Goal: Task Accomplishment & Management: Use online tool/utility

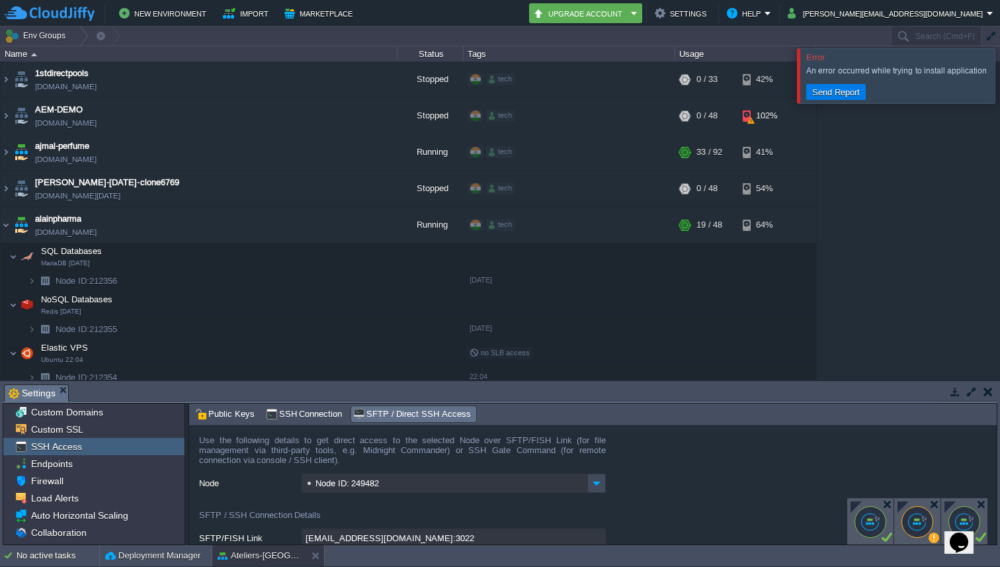
scroll to position [40, 0]
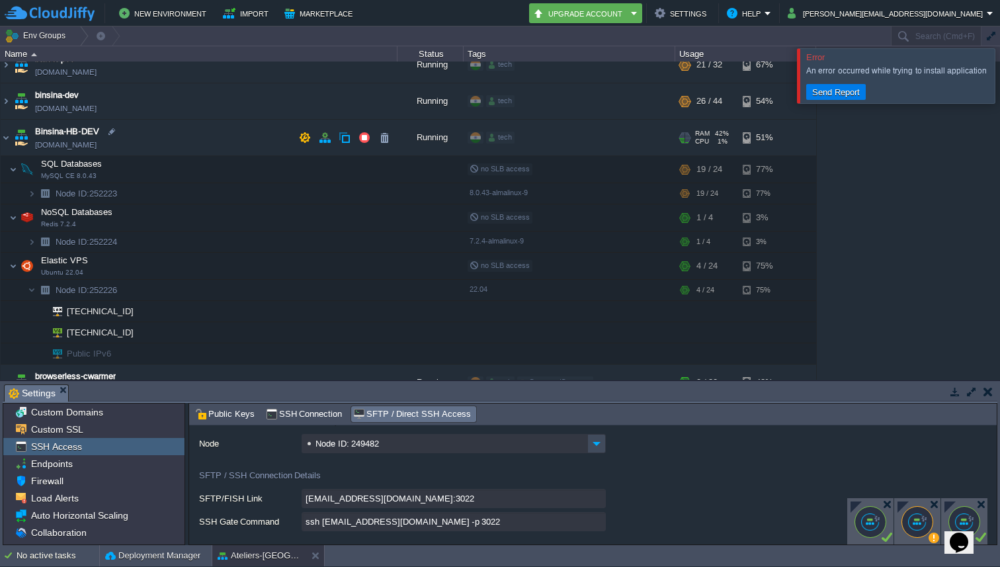
click at [15, 140] on img at bounding box center [21, 138] width 19 height 36
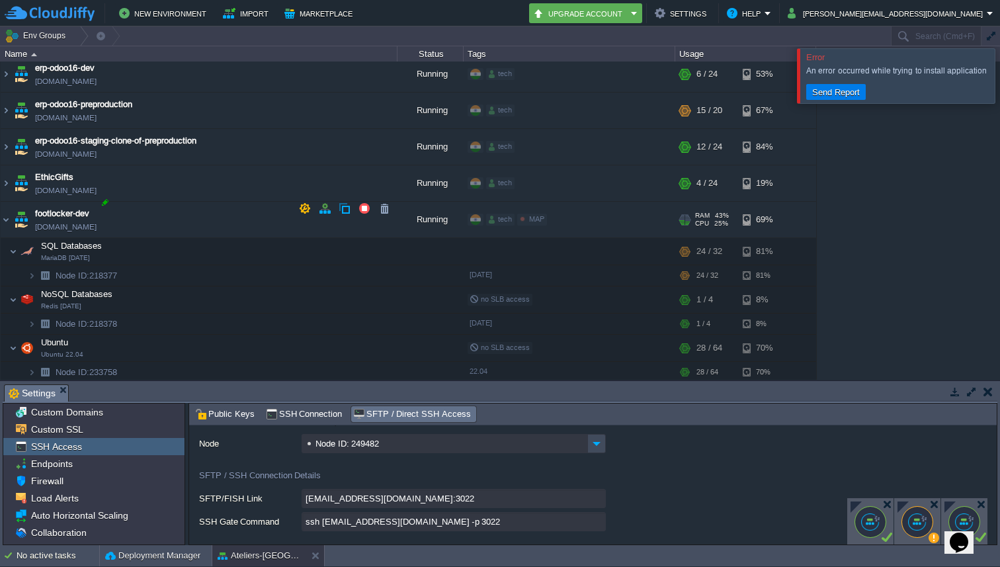
scroll to position [1769, 0]
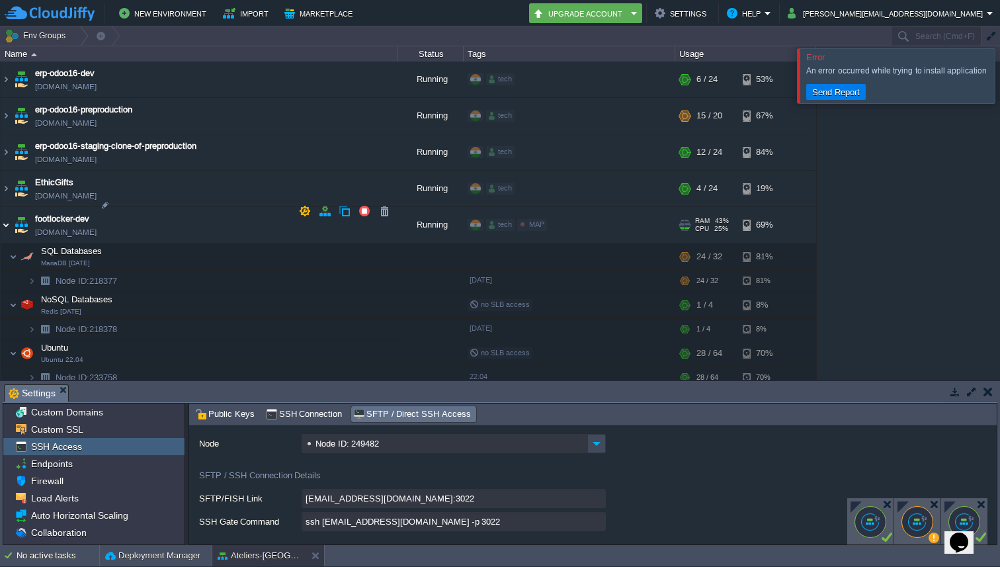
click at [10, 214] on img at bounding box center [6, 225] width 11 height 36
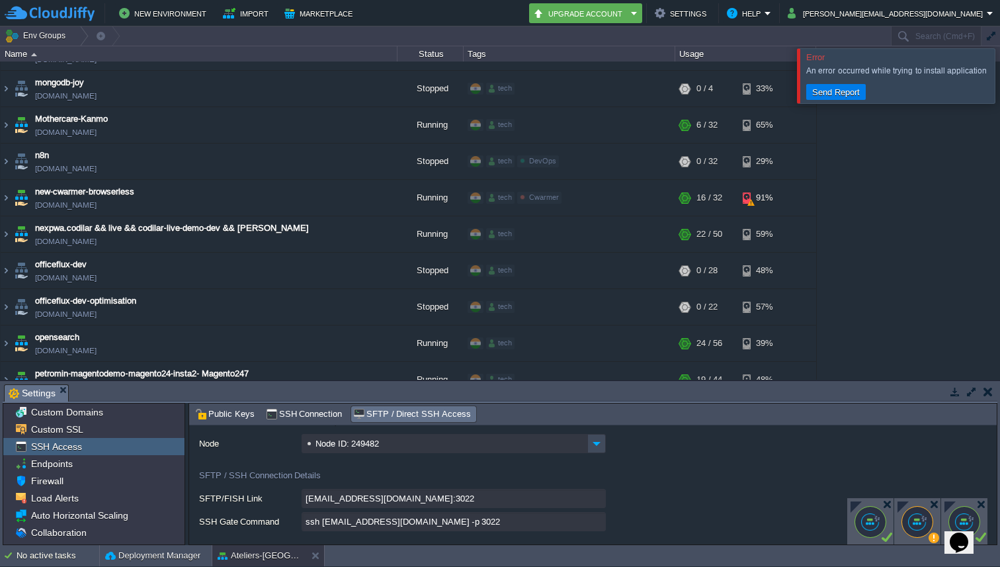
scroll to position [3107, 0]
click at [913, 38] on input "text" at bounding box center [936, 35] width 91 height 19
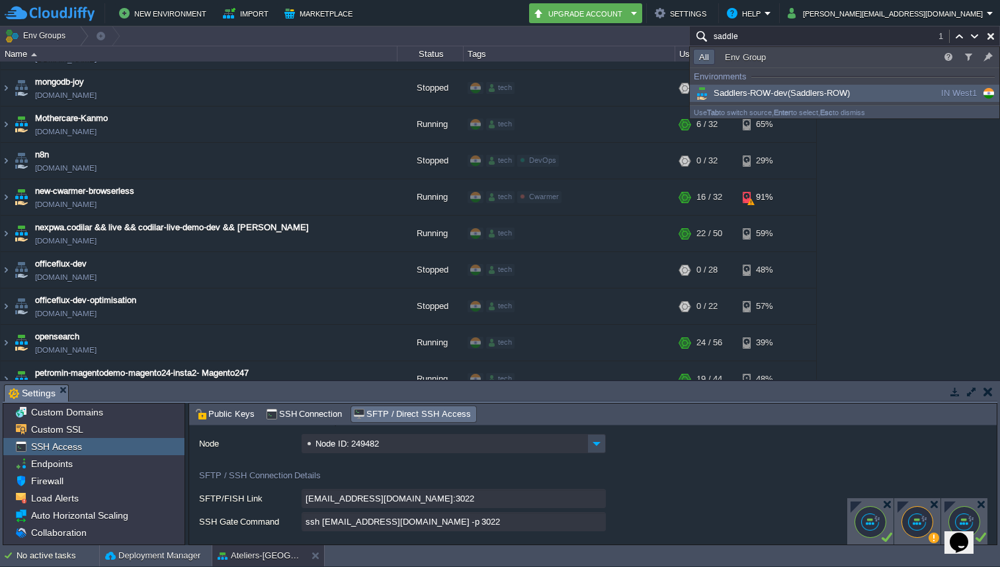
type input "saddle"
click at [775, 95] on span "Saddlers-ROW-dev (Saddlers-ROW)" at bounding box center [771, 93] width 157 height 10
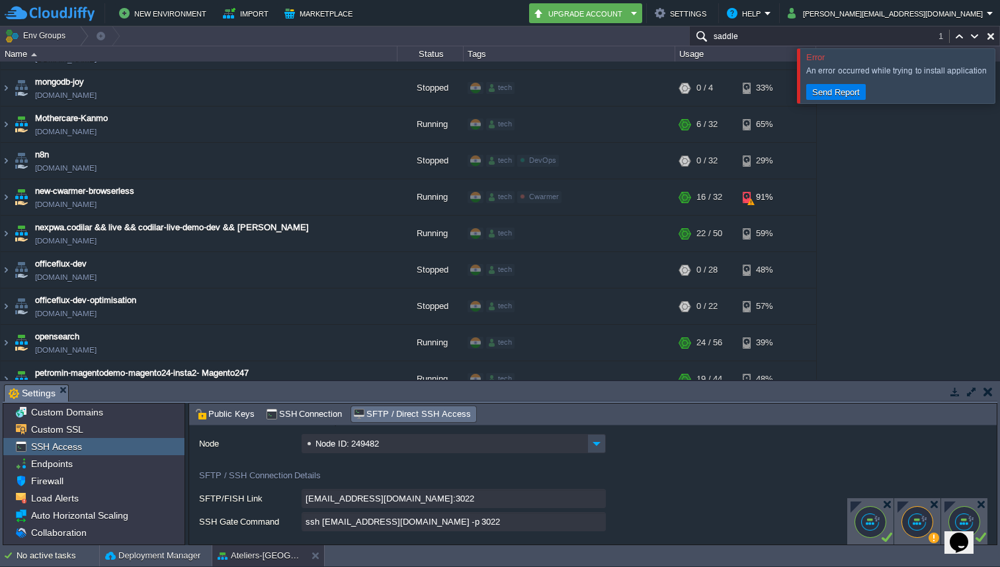
scroll to position [3627, 0]
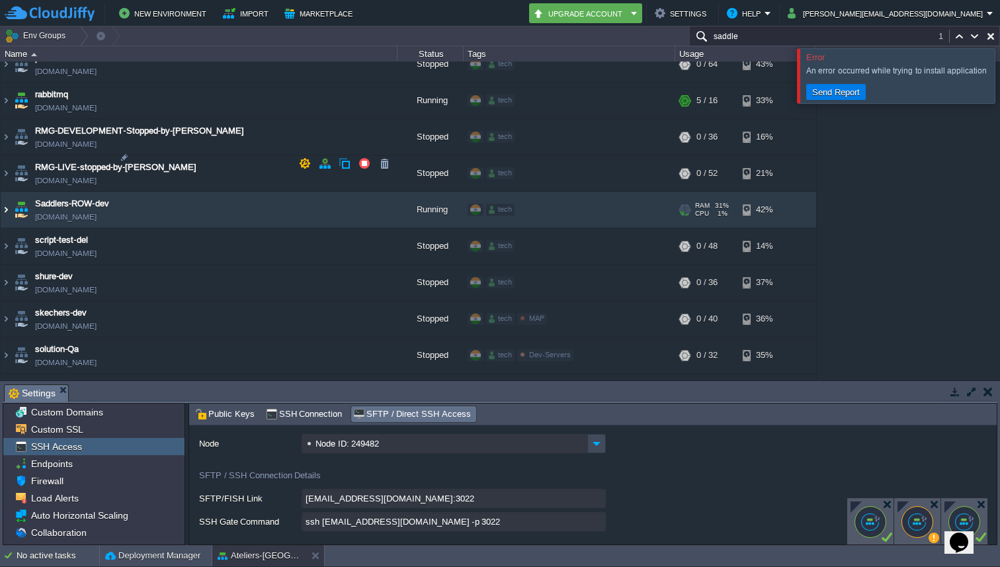
click at [2, 192] on img at bounding box center [6, 210] width 11 height 36
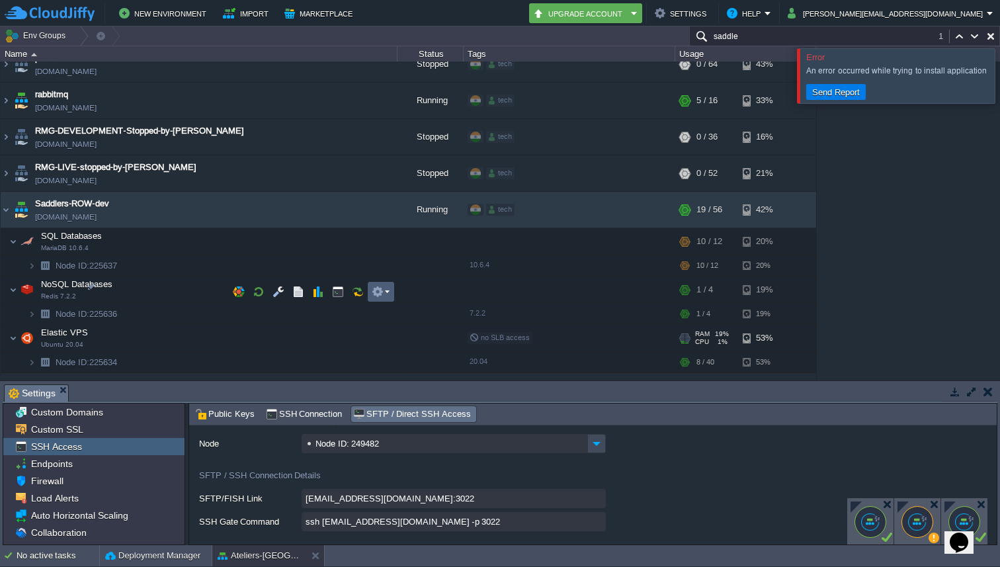
click at [387, 294] on em at bounding box center [381, 292] width 18 height 12
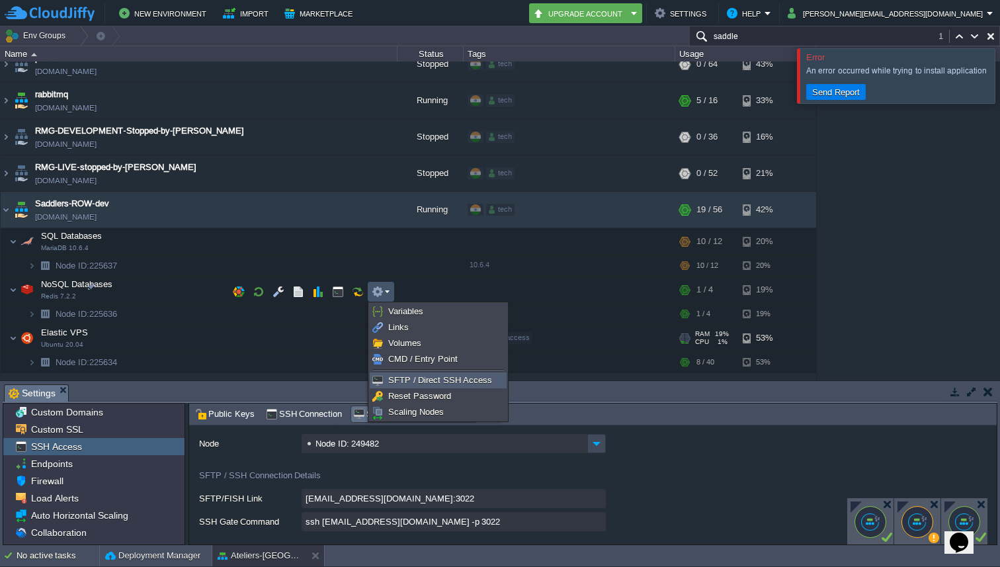
click at [405, 377] on span "SFTP / Direct SSH Access" at bounding box center [440, 380] width 104 height 10
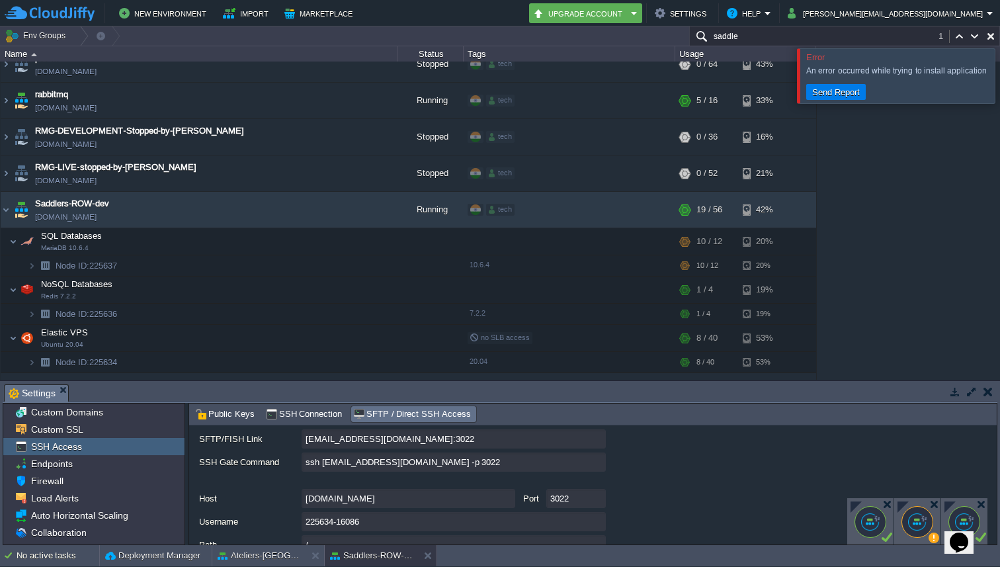
scroll to position [77, 0]
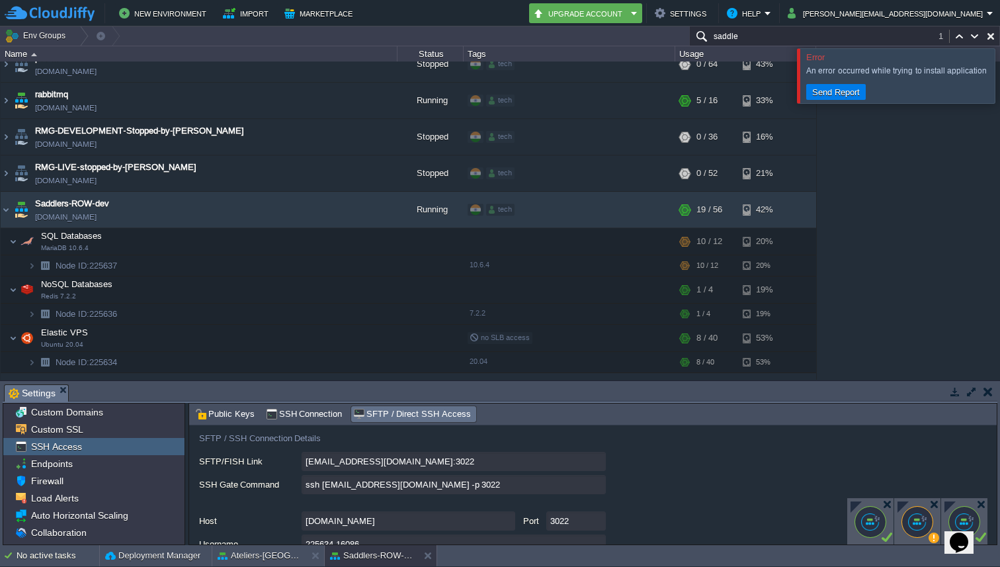
click at [596, 491] on input "ssh [EMAIL_ADDRESS][DOMAIN_NAME] -p 3022" at bounding box center [454, 484] width 304 height 19
type textarea "ssh [EMAIL_ADDRESS][DOMAIN_NAME] -p 3022"
